Goal: Transaction & Acquisition: Purchase product/service

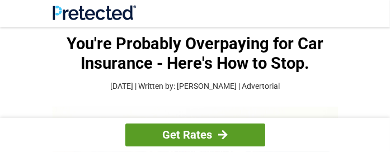
click at [241, 127] on link "Get Rates" at bounding box center [195, 135] width 140 height 23
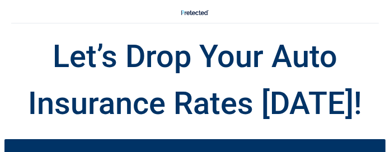
scroll to position [133, 0]
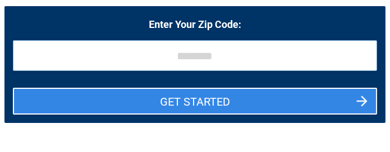
click at [276, 62] on input "tel" at bounding box center [195, 55] width 364 height 31
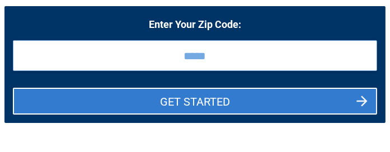
type input "*****"
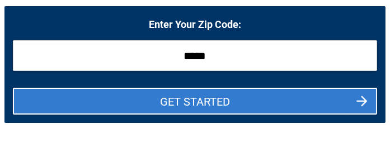
click at [366, 105] on button "GET STARTED" at bounding box center [195, 101] width 364 height 27
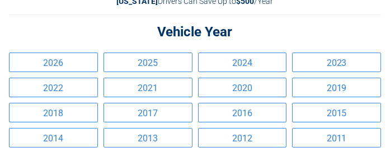
scroll to position [44, 0]
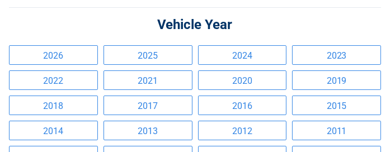
click at [92, 133] on link "2014" at bounding box center [53, 131] width 89 height 20
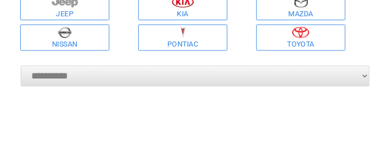
scroll to position [171, 0]
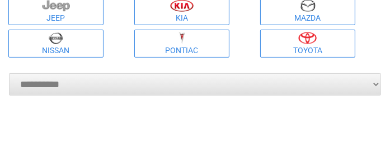
click at [342, 50] on link "Toyota" at bounding box center [307, 44] width 95 height 28
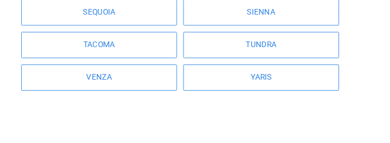
scroll to position [378, 0]
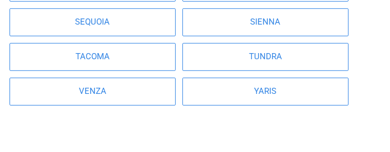
click at [139, 62] on link "TACOMA" at bounding box center [93, 57] width 166 height 28
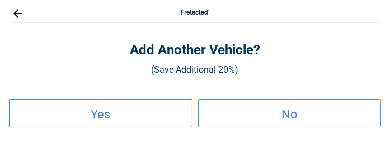
scroll to position [0, 0]
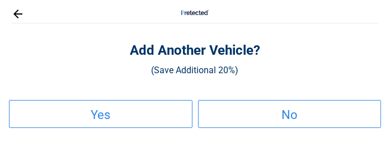
click at [261, 120] on link "No" at bounding box center [289, 114] width 183 height 28
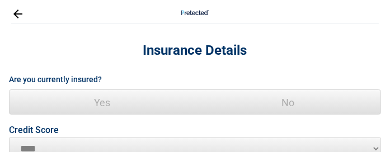
click at [126, 100] on span "Yes" at bounding box center [103, 102] width 186 height 25
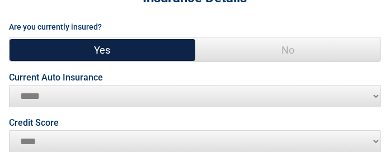
scroll to position [59, 0]
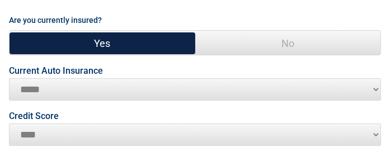
click at [362, 86] on select "**********" at bounding box center [195, 89] width 372 height 22
select select "**********"
click at [9, 78] on select "**********" at bounding box center [195, 89] width 372 height 22
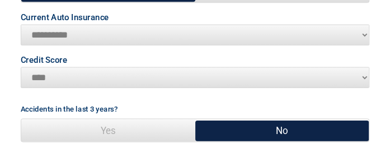
scroll to position [157, 0]
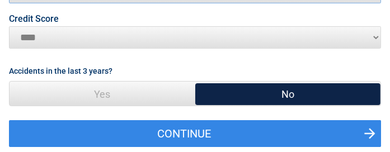
click at [144, 96] on span "Yes" at bounding box center [103, 94] width 186 height 25
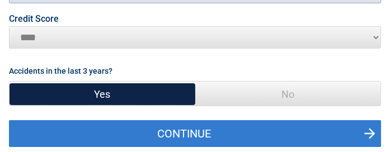
click at [214, 136] on button "Continue" at bounding box center [195, 133] width 372 height 27
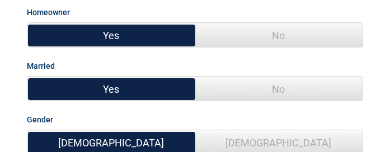
scroll to position [97, 0]
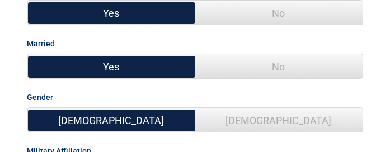
click at [325, 68] on span "No" at bounding box center [278, 66] width 167 height 25
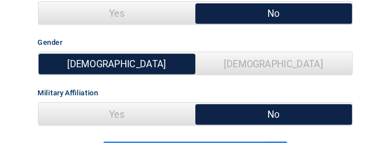
scroll to position [253, 0]
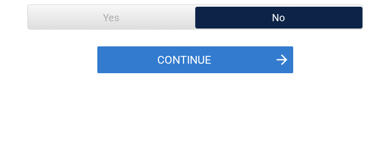
click at [224, 58] on button "Continue" at bounding box center [195, 59] width 196 height 27
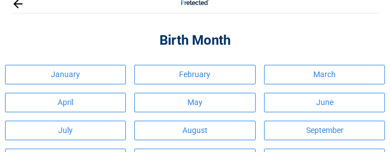
scroll to position [0, 0]
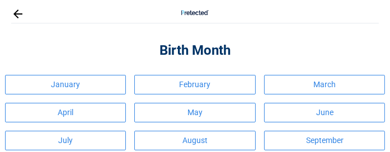
click at [198, 140] on link "August" at bounding box center [194, 141] width 121 height 20
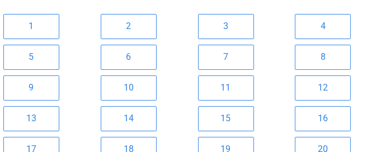
scroll to position [82, 0]
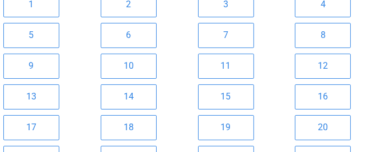
click at [341, 96] on link "16" at bounding box center [323, 96] width 56 height 25
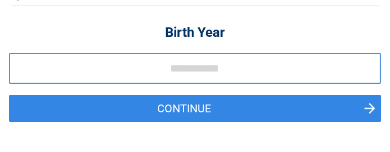
scroll to position [0, 0]
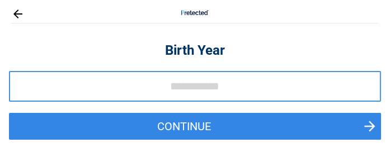
click at [341, 96] on input "tel" at bounding box center [195, 86] width 372 height 31
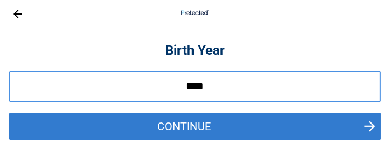
type input "****"
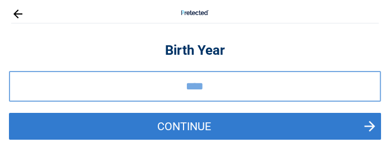
click at [336, 122] on button "Continue" at bounding box center [195, 126] width 372 height 27
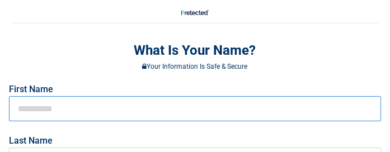
click at [220, 111] on input "text" at bounding box center [195, 108] width 372 height 25
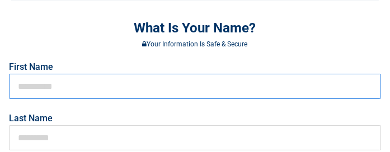
scroll to position [30, 0]
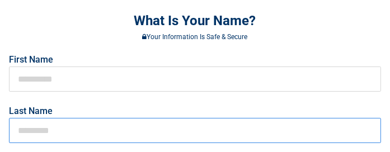
click at [261, 128] on input "text" at bounding box center [195, 130] width 372 height 25
type input "******"
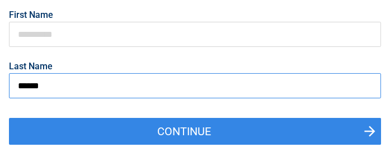
scroll to position [97, 0]
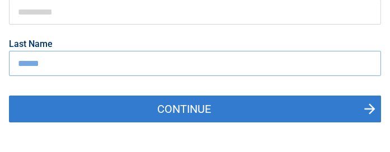
click at [318, 116] on button "Continue" at bounding box center [195, 109] width 372 height 27
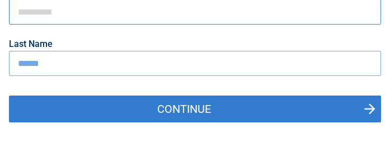
scroll to position [96, 0]
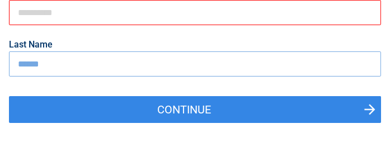
click at [284, 18] on input "text" at bounding box center [195, 12] width 372 height 25
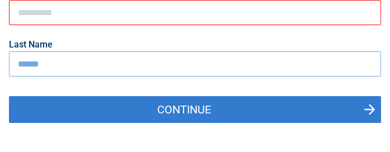
click at [347, 117] on button "Continue" at bounding box center [195, 109] width 372 height 27
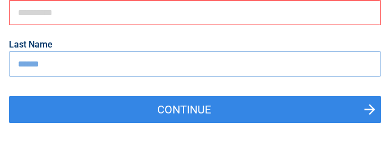
click at [280, 17] on input "text" at bounding box center [195, 12] width 372 height 25
type input "*****"
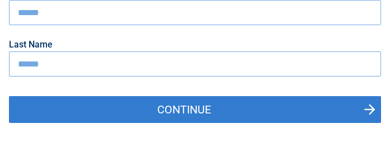
click at [185, 113] on button "Continue" at bounding box center [195, 109] width 372 height 27
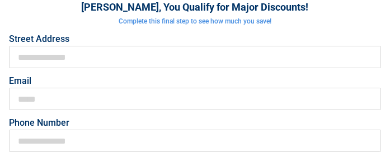
scroll to position [0, 0]
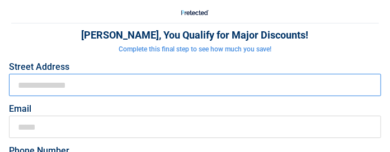
click at [171, 82] on input "First Name" at bounding box center [195, 85] width 372 height 22
type input "**********"
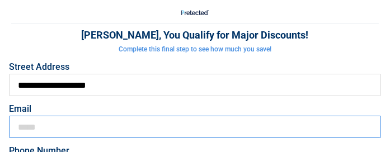
type input "**********"
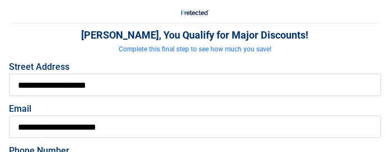
type input "**********"
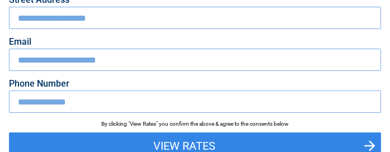
scroll to position [97, 0]
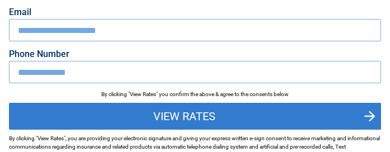
click at [254, 111] on button "View Rates" at bounding box center [195, 116] width 372 height 27
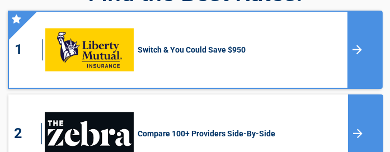
scroll to position [92, 0]
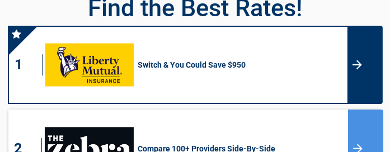
click at [366, 36] on div at bounding box center [364, 65] width 35 height 78
